Goal: Information Seeking & Learning: Find specific page/section

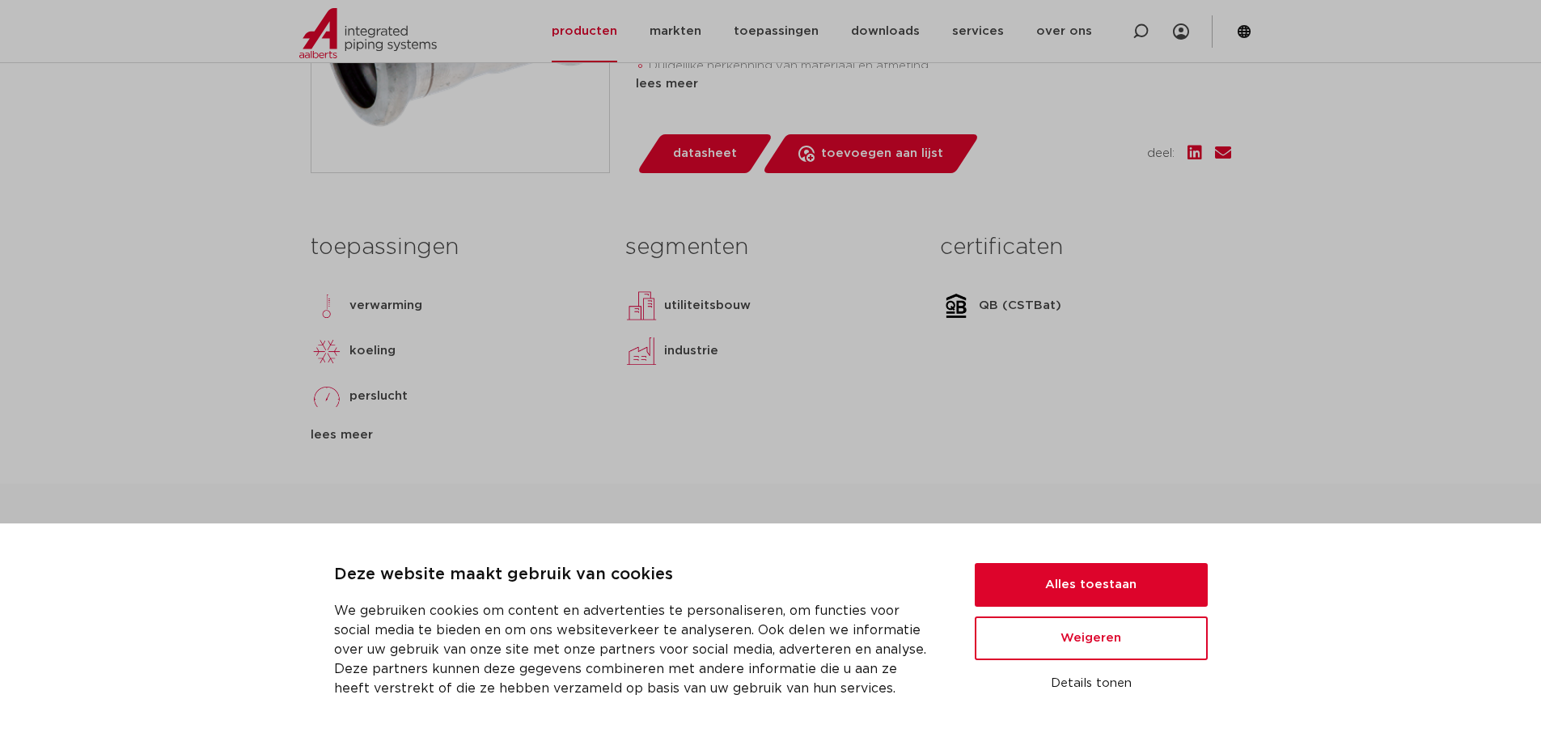
scroll to position [566, 0]
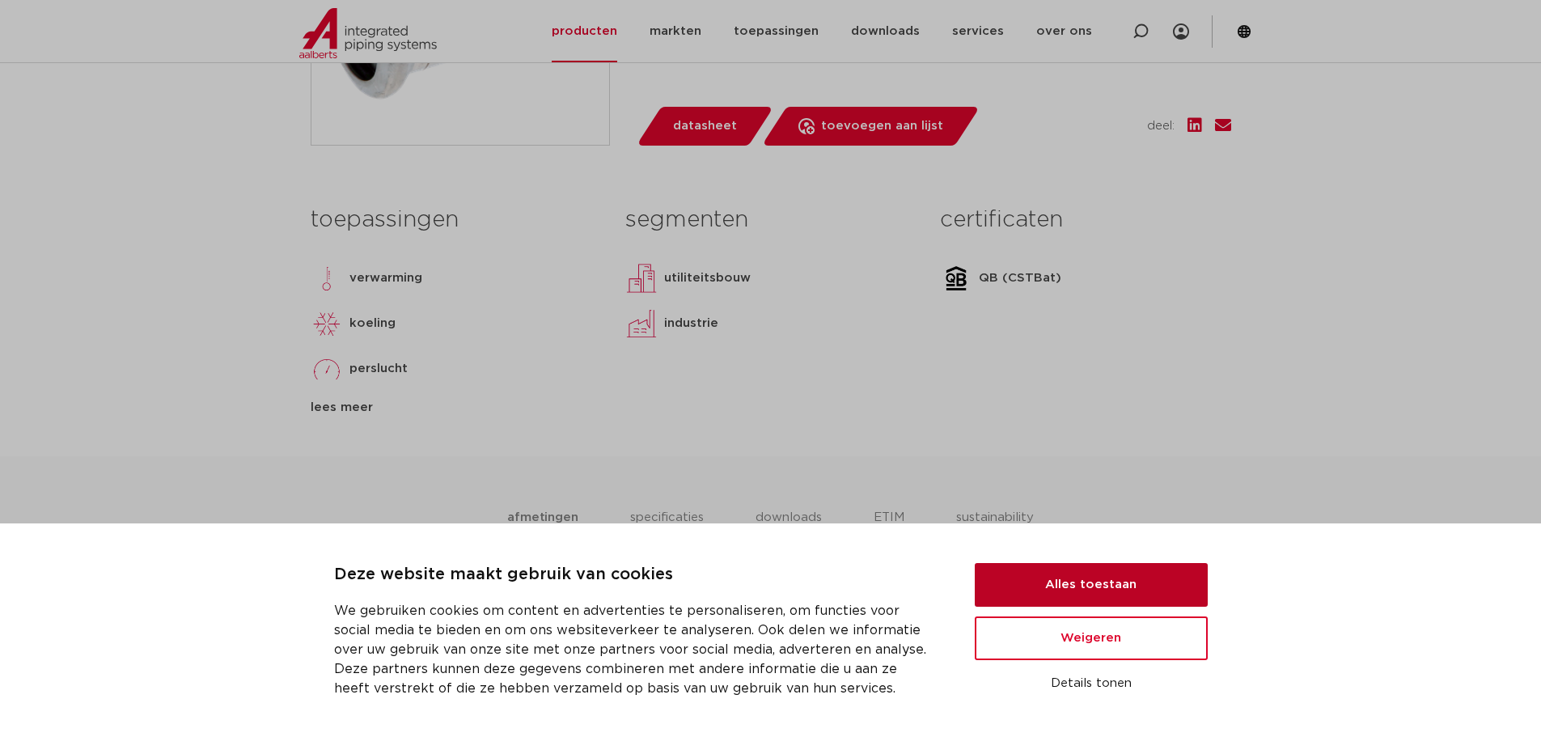
click at [1080, 581] on button "Alles toestaan" at bounding box center [1091, 585] width 233 height 44
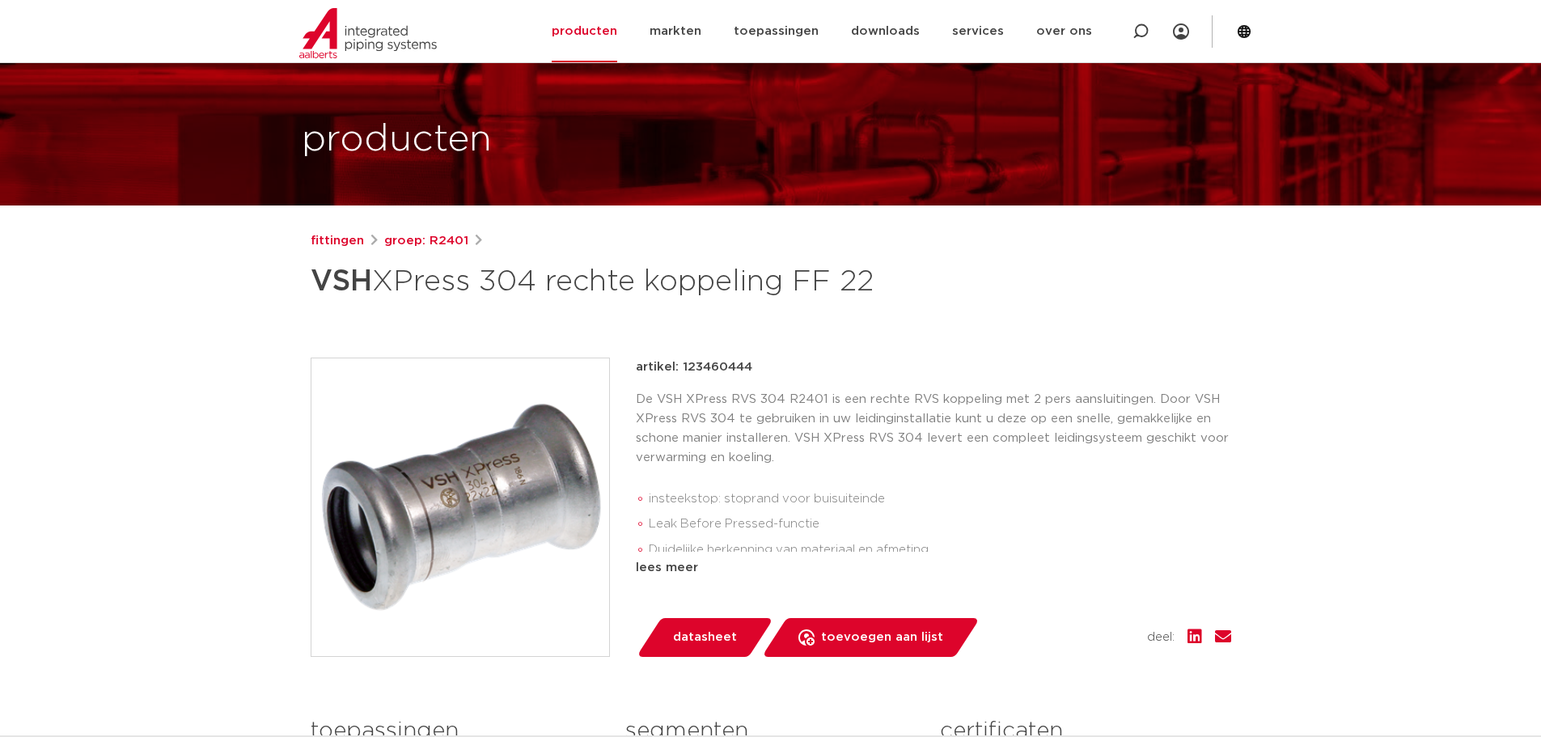
scroll to position [0, 0]
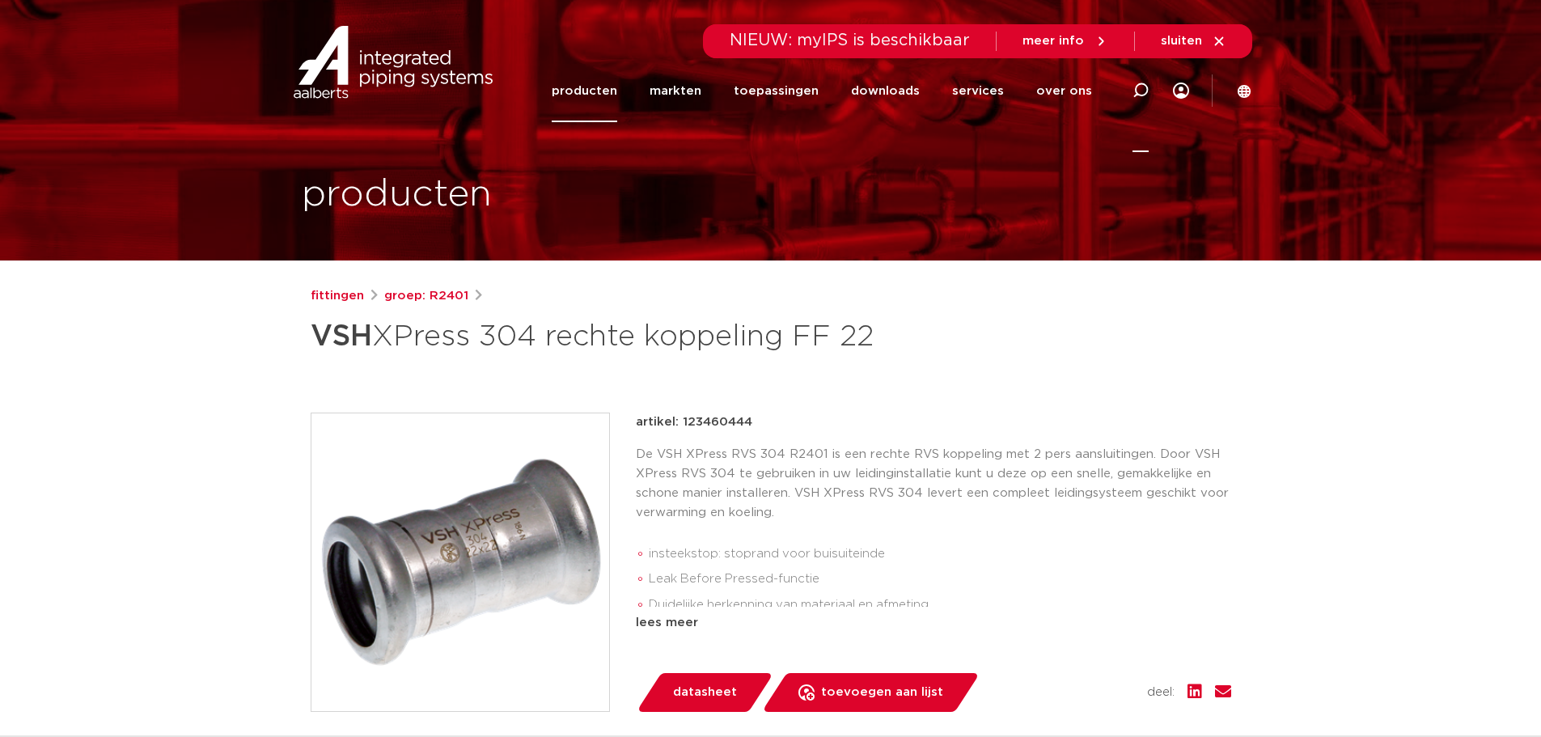
click at [1141, 87] on icon at bounding box center [1140, 90] width 16 height 16
type input "304 puntstuk"
click button "Zoeken" at bounding box center [0, 0] width 0 height 0
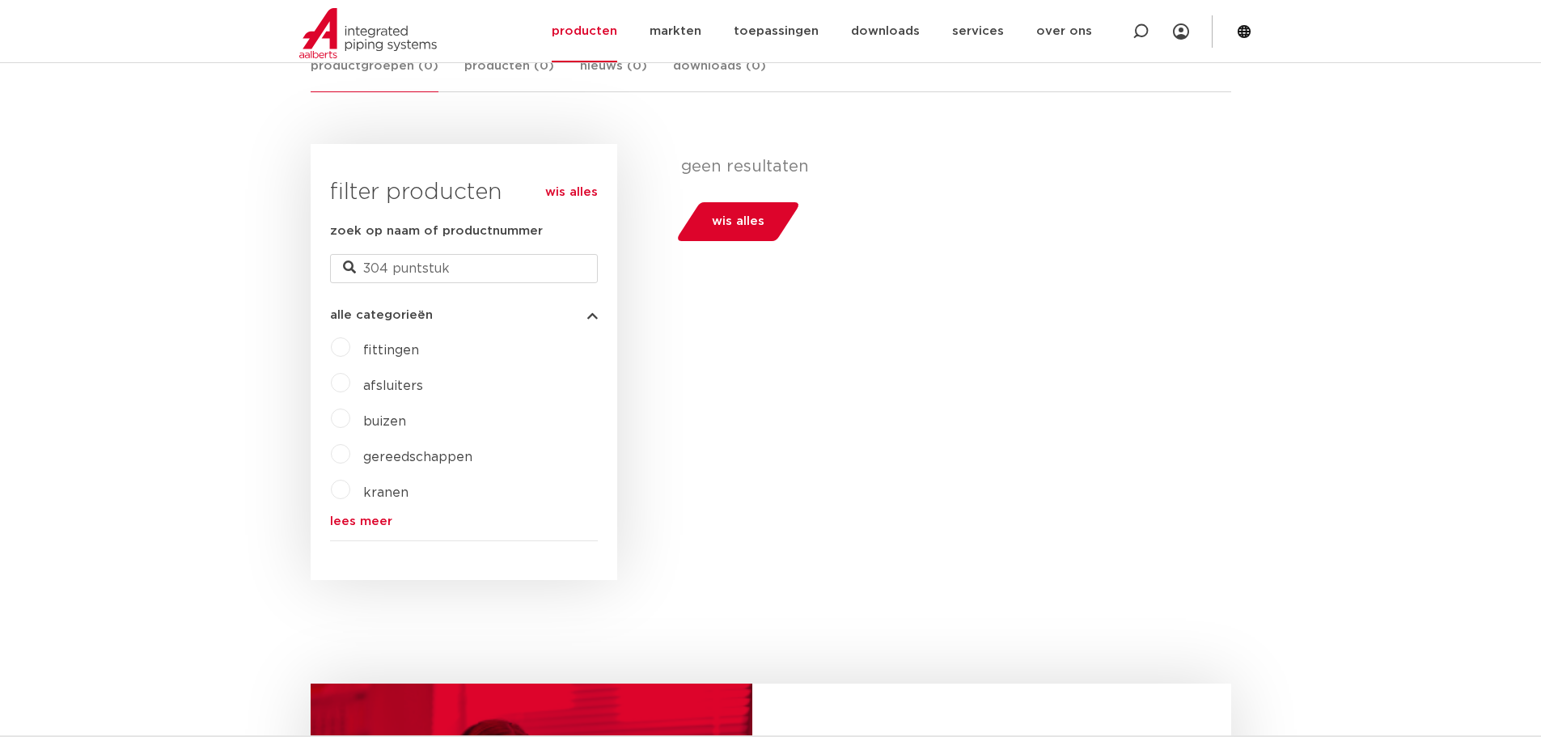
scroll to position [323, 0]
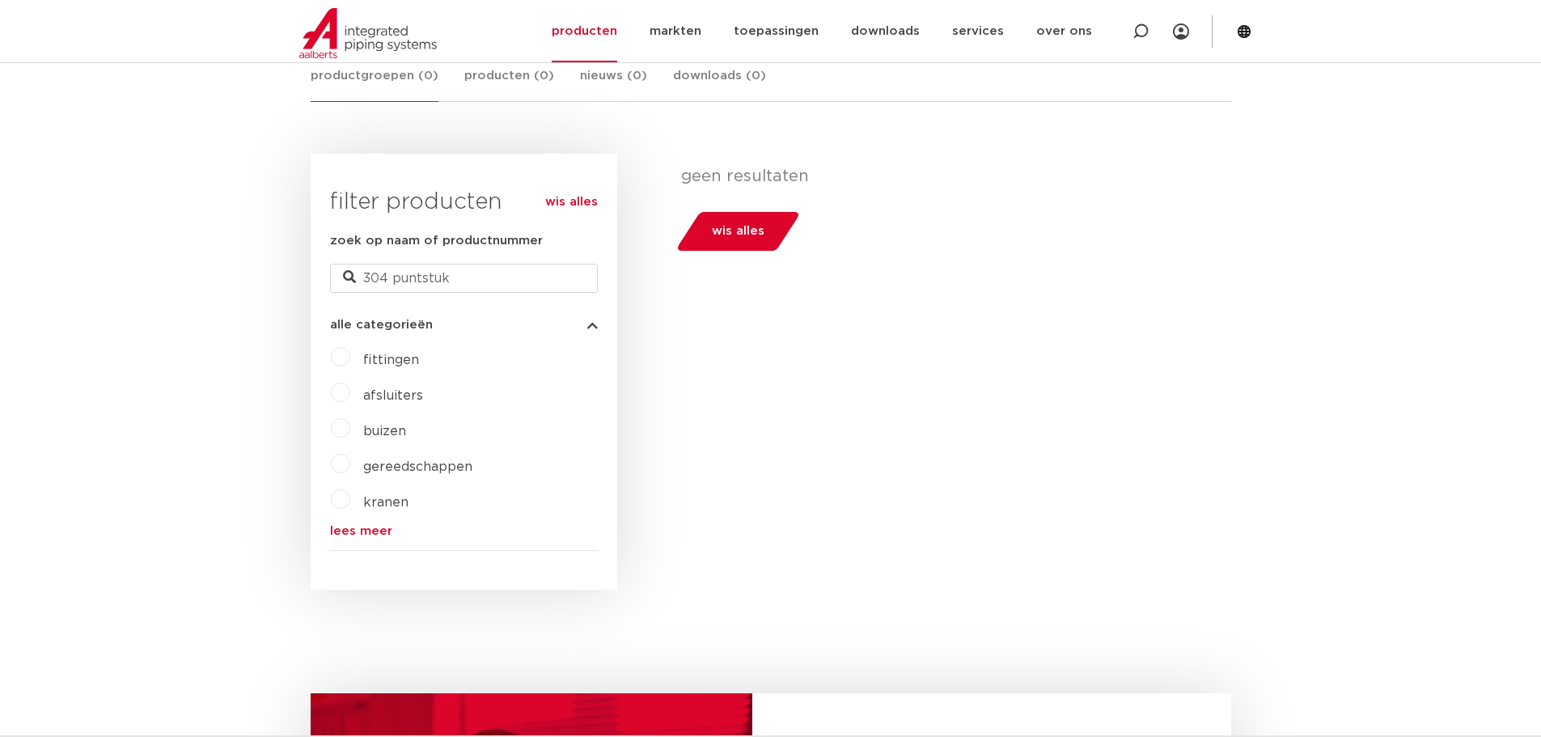
click at [381, 355] on span "fittingen" at bounding box center [391, 359] width 56 height 13
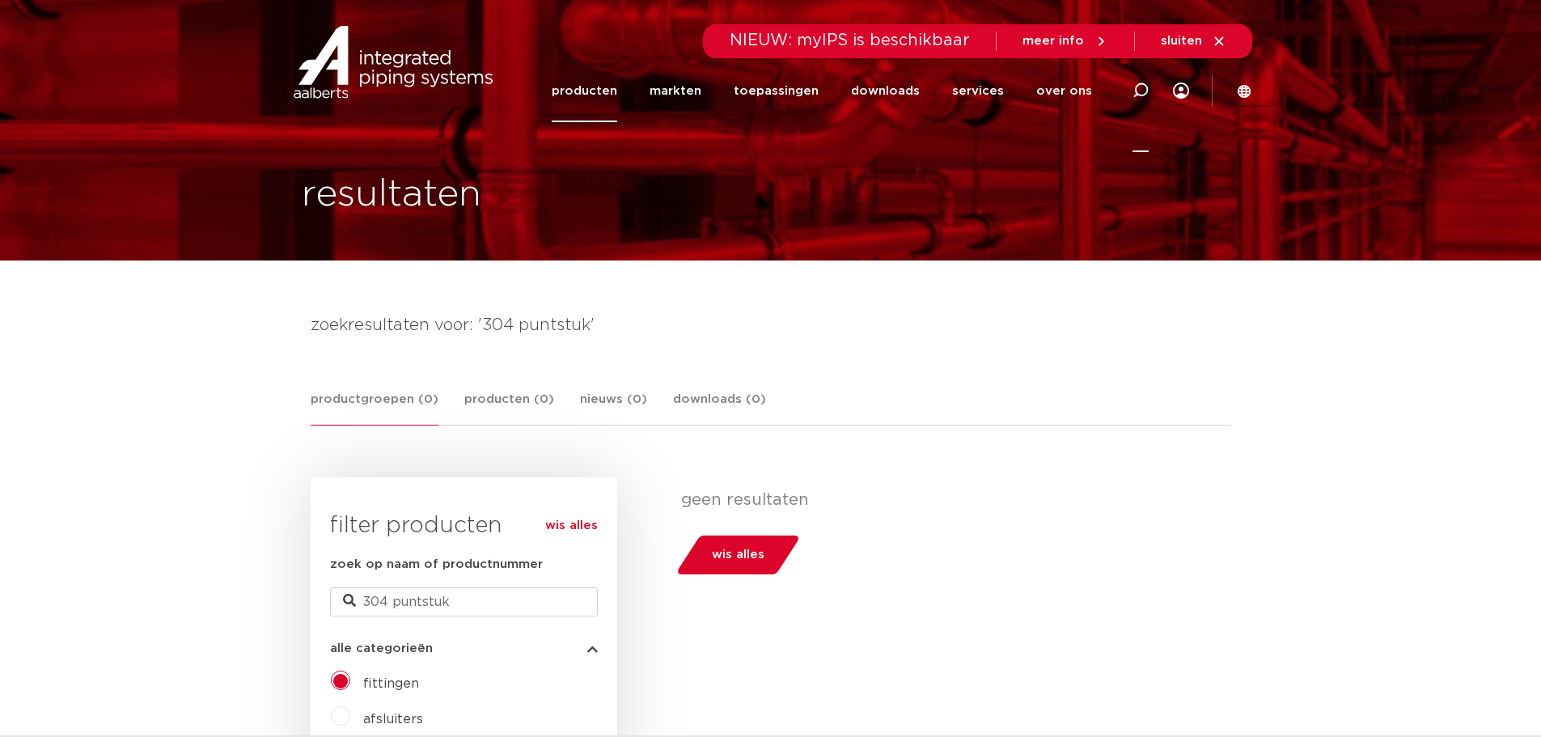
click at [1137, 90] on icon at bounding box center [1140, 90] width 16 height 16
type input "rvs 304"
click button "Zoeken" at bounding box center [0, 0] width 0 height 0
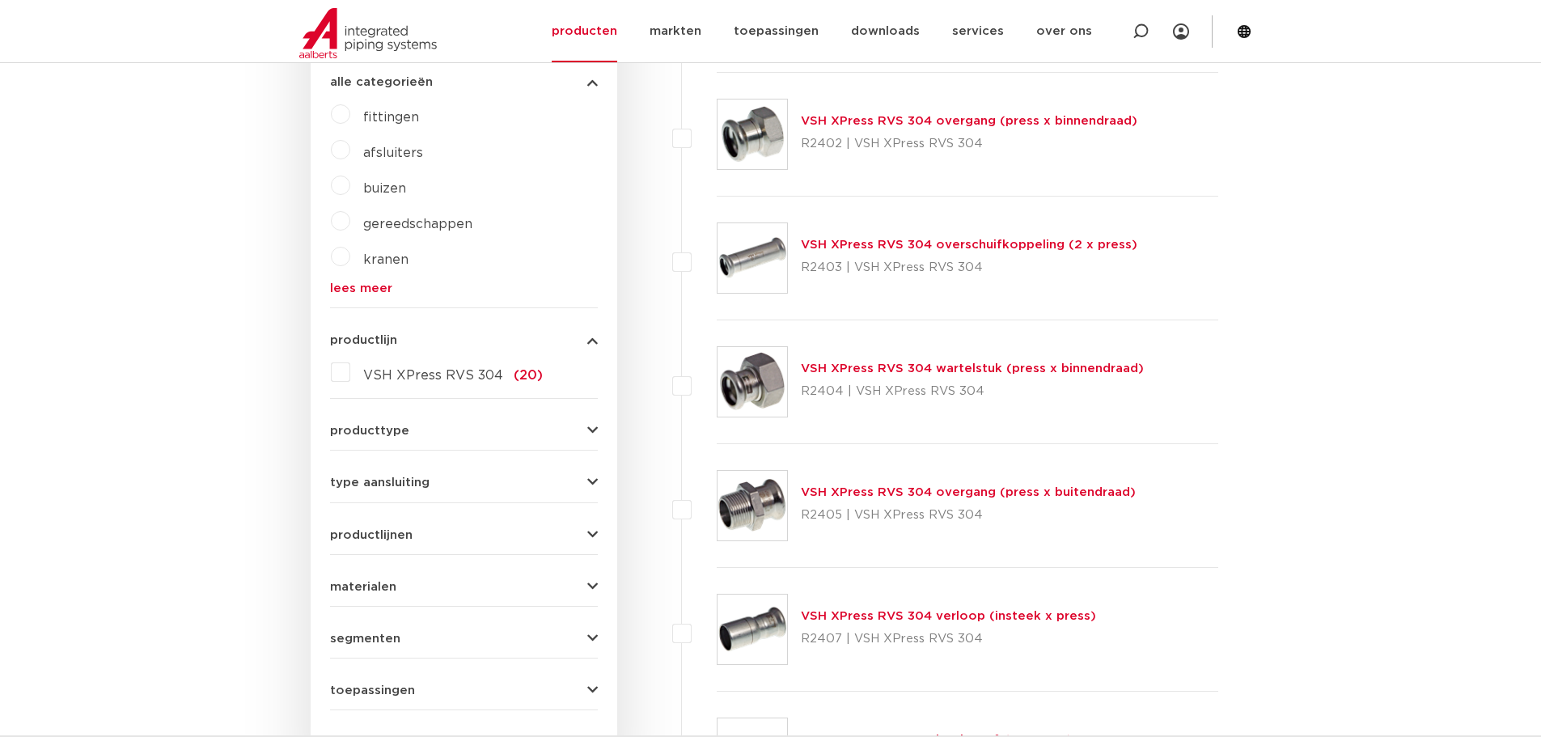
scroll to position [647, 0]
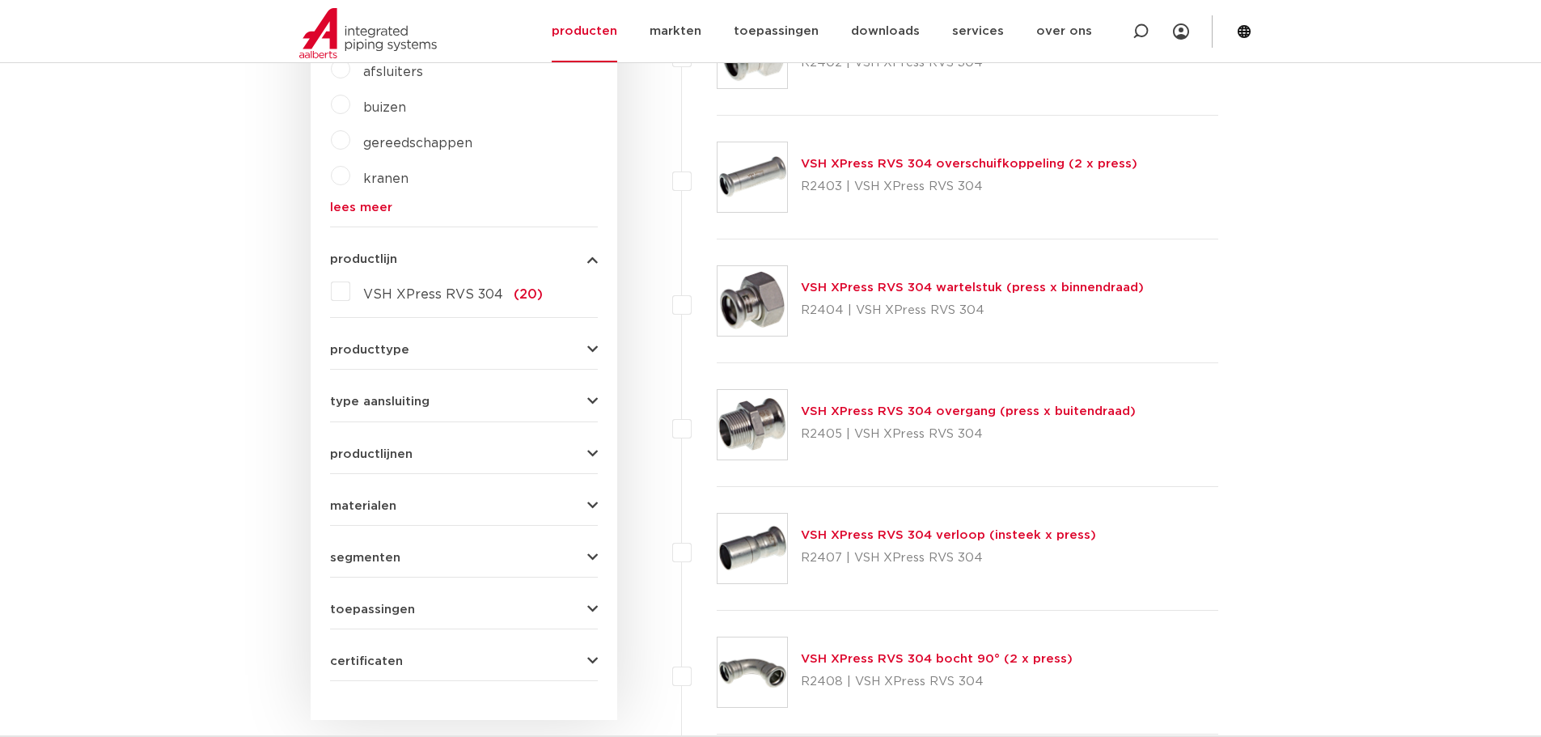
click at [844, 409] on link "VSH XPress RVS 304 overgang (press x buitendraad)" at bounding box center [968, 411] width 335 height 12
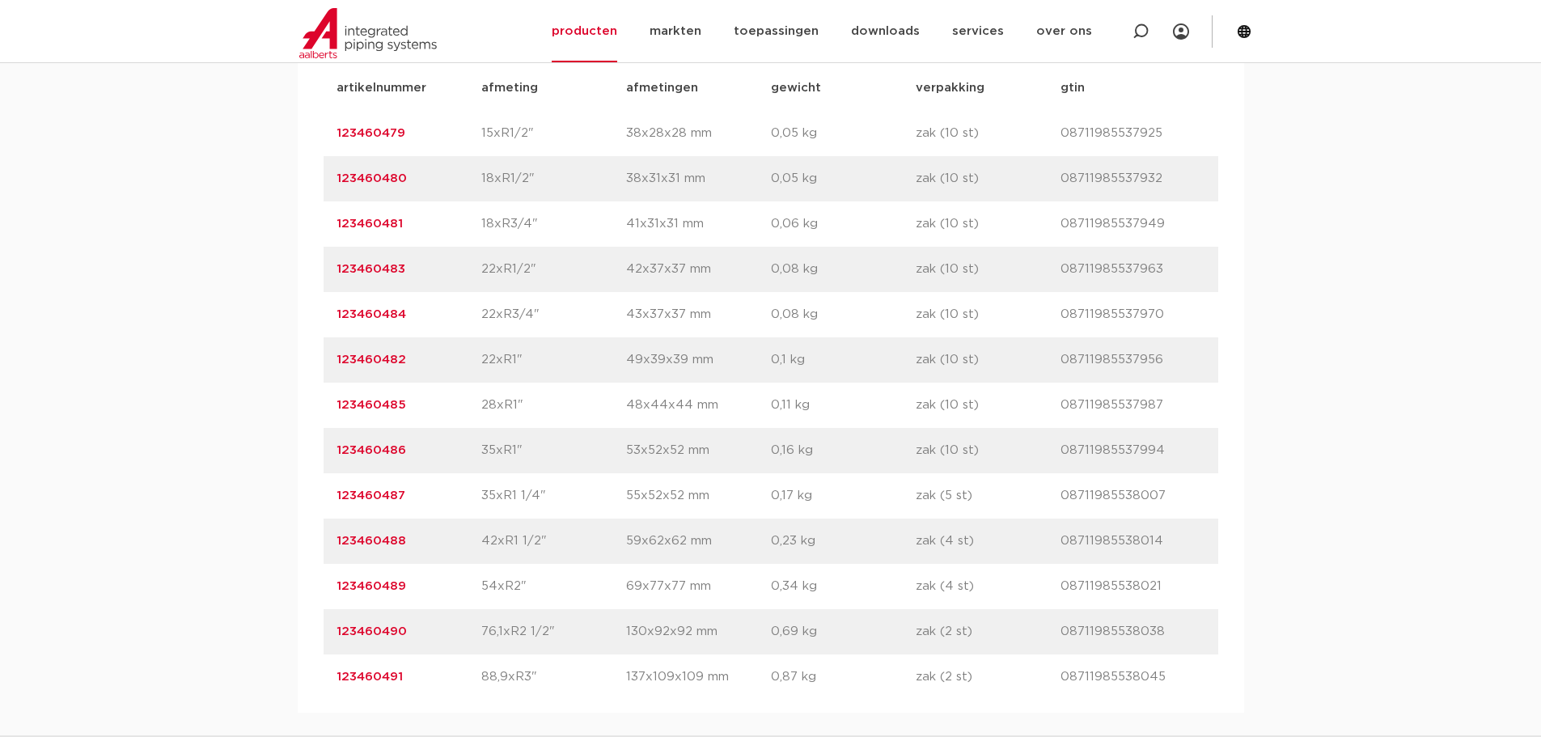
scroll to position [1213, 0]
